Goal: Obtain resource: Download file/media

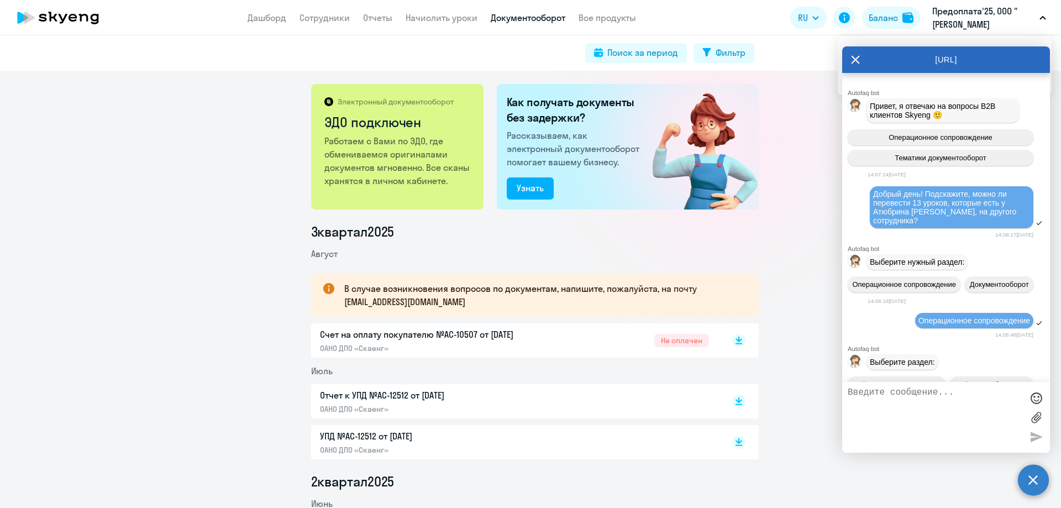
scroll to position [9530, 0]
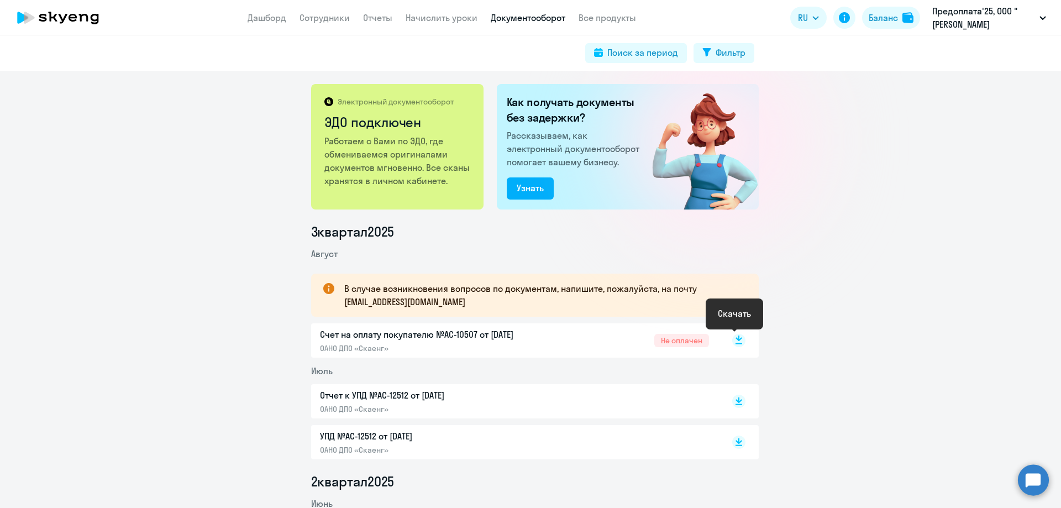
click at [733, 341] on rect at bounding box center [738, 340] width 13 height 13
click at [1034, 471] on circle at bounding box center [1033, 479] width 31 height 31
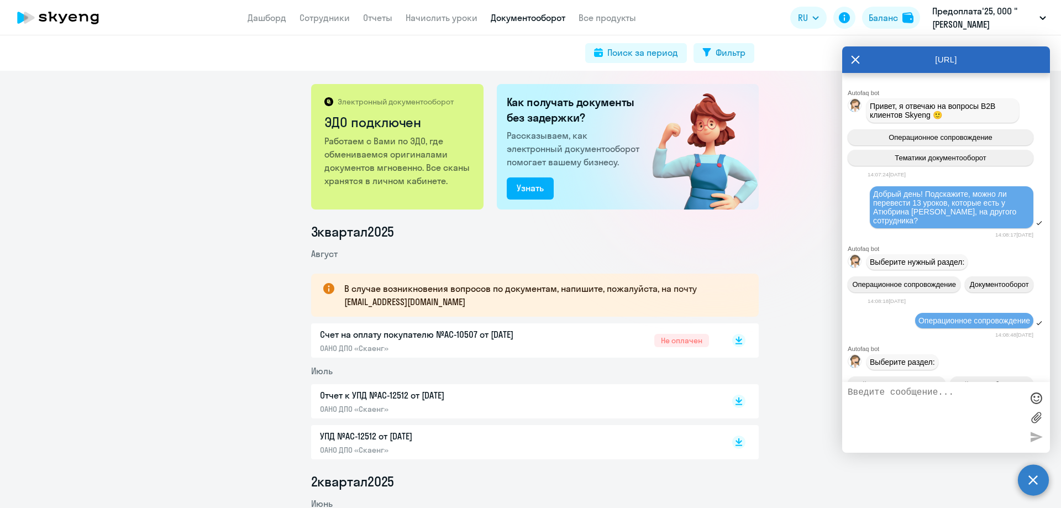
scroll to position [9530, 0]
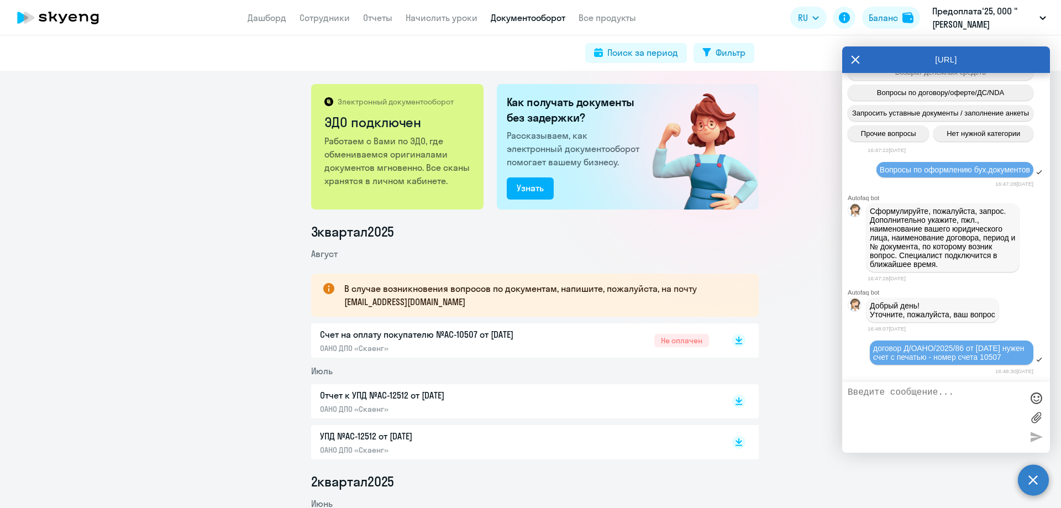
click at [884, 389] on textarea at bounding box center [934, 417] width 175 height 60
type textarea "Добрый день! Ответьте на мой вопрос"
